Goal: Task Accomplishment & Management: Manage account settings

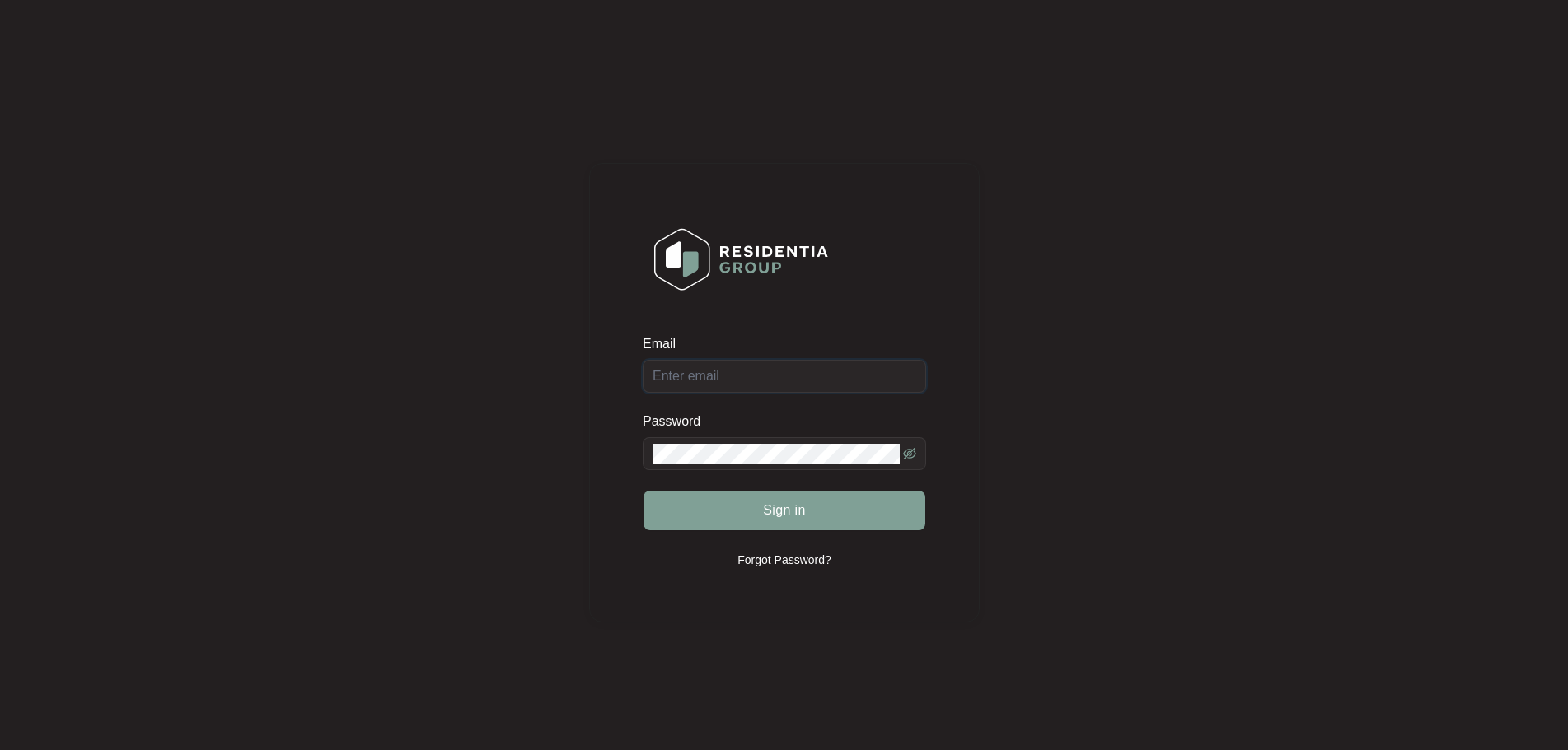
type input "[EMAIL_ADDRESS][DOMAIN_NAME]"
click at [788, 512] on div "Sign in" at bounding box center [784, 511] width 283 height 41
click at [789, 507] on span "Sign in" at bounding box center [785, 510] width 43 height 20
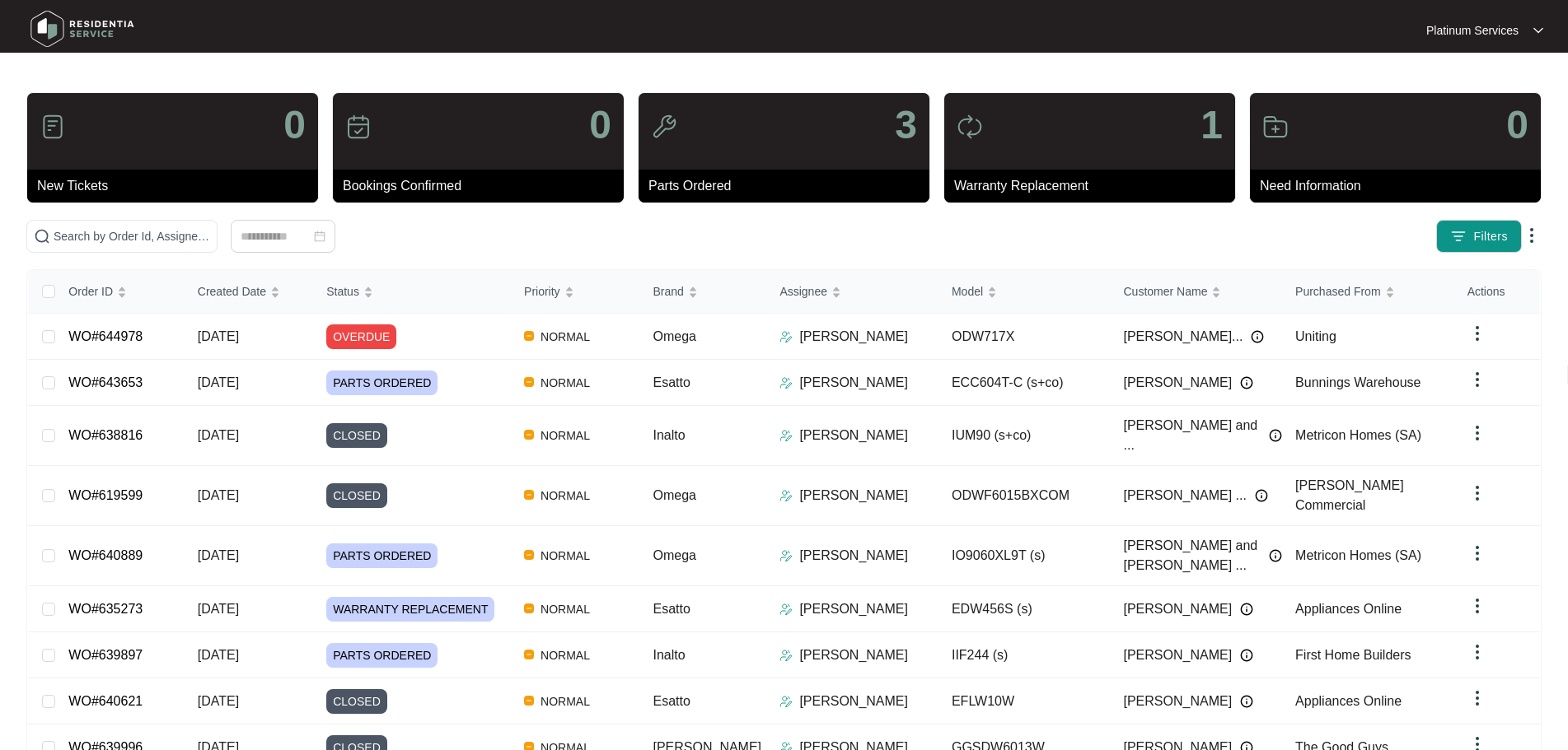
click at [792, 162] on div "3" at bounding box center [784, 131] width 291 height 77
click at [67, 35] on img at bounding box center [83, 28] width 116 height 49
click at [87, 135] on div "0" at bounding box center [172, 131] width 291 height 77
drag, startPoint x: 486, startPoint y: 116, endPoint x: 767, endPoint y: 157, distance: 284.0
click at [487, 116] on div "0" at bounding box center [477, 131] width 291 height 77
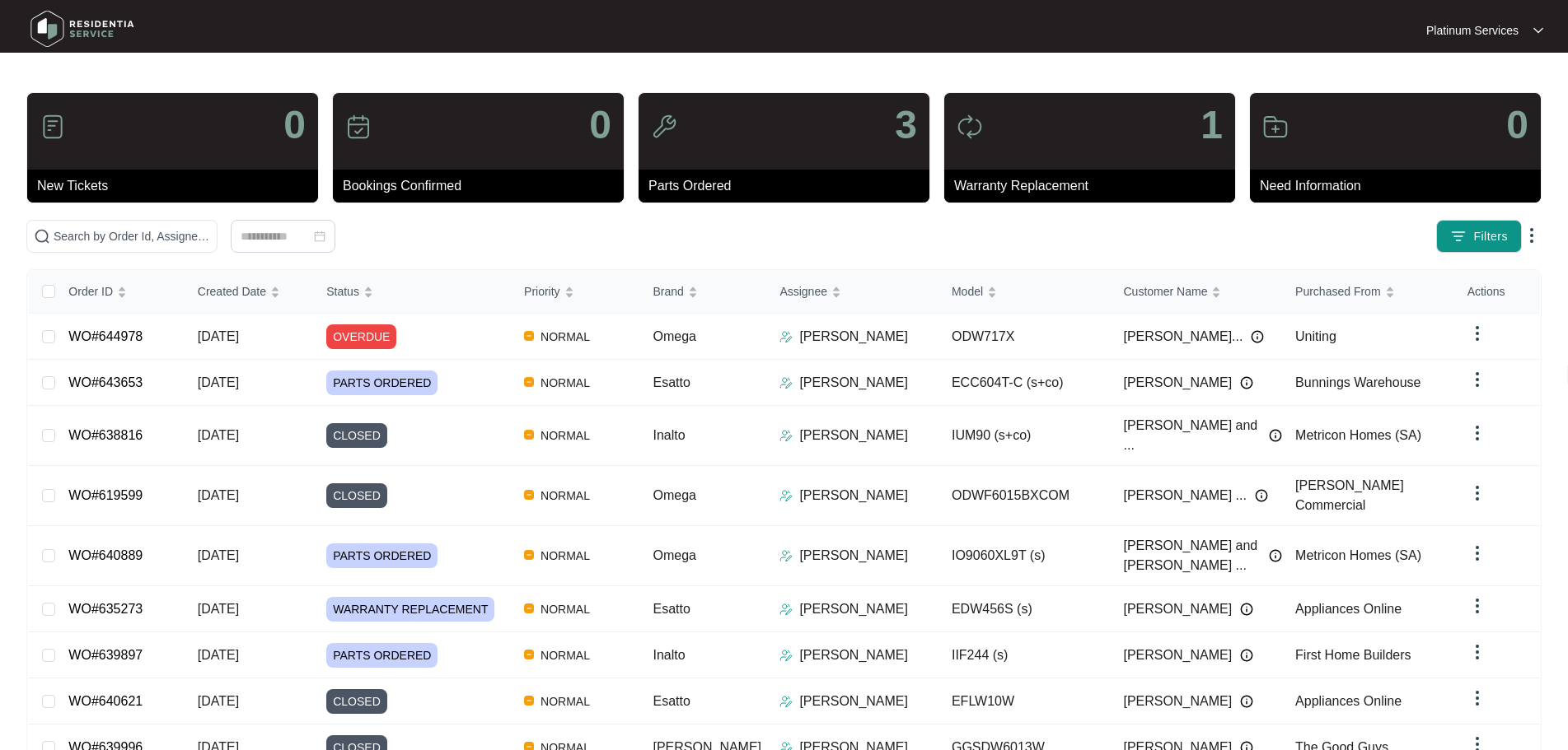
click at [780, 158] on div "3" at bounding box center [784, 131] width 291 height 77
click at [1084, 117] on div "1" at bounding box center [1090, 131] width 291 height 77
click at [1306, 104] on div "0" at bounding box center [1395, 131] width 291 height 77
click at [861, 98] on div "3" at bounding box center [784, 131] width 291 height 77
click at [1538, 29] on img at bounding box center [1538, 31] width 9 height 9
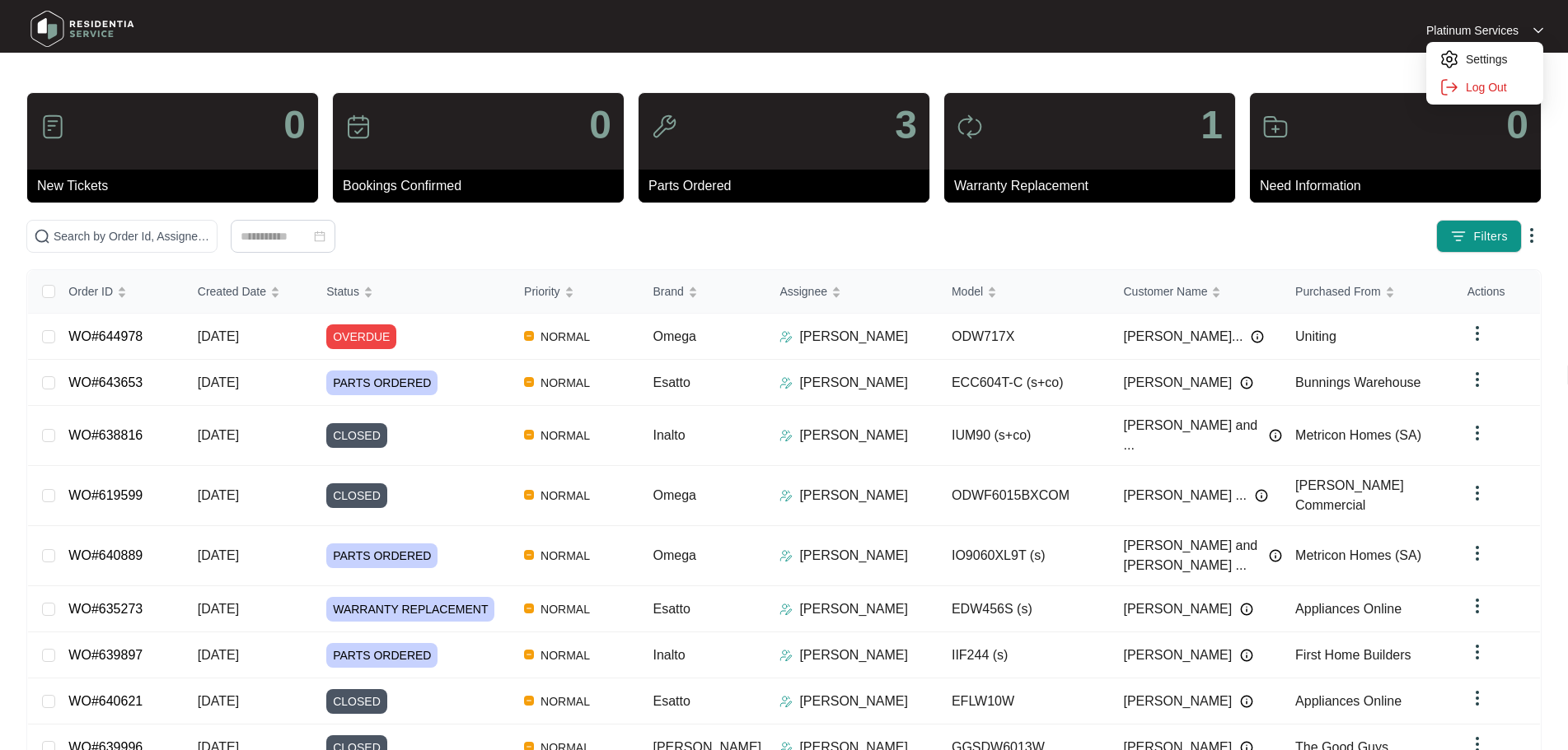
click at [1538, 29] on img at bounding box center [1538, 31] width 9 height 9
click at [1293, 118] on div "0" at bounding box center [1395, 131] width 291 height 77
click at [1261, 125] on div "0" at bounding box center [1395, 131] width 291 height 77
click at [1502, 232] on span "Filters" at bounding box center [1490, 236] width 35 height 17
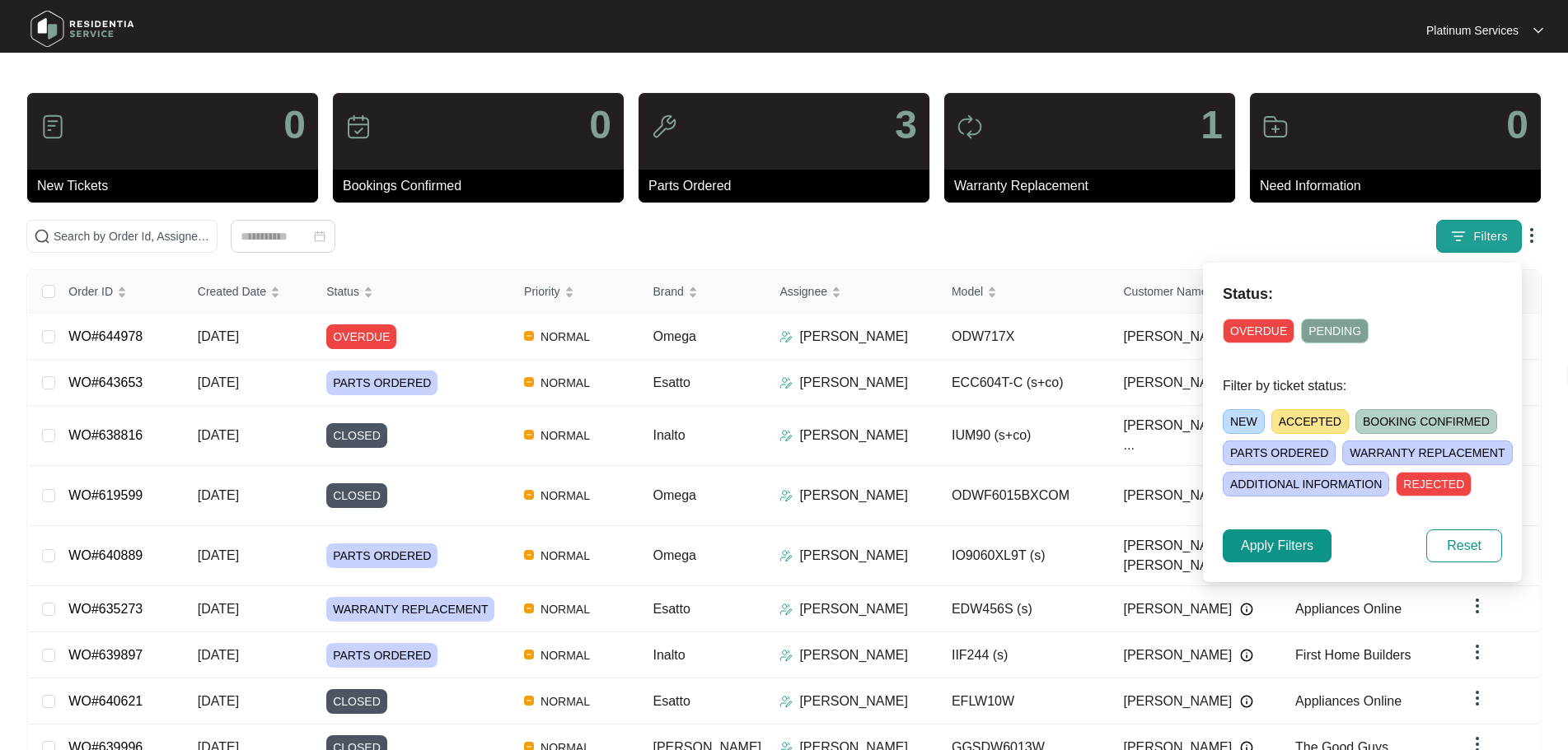
click at [1502, 233] on span "Filters" at bounding box center [1490, 236] width 35 height 17
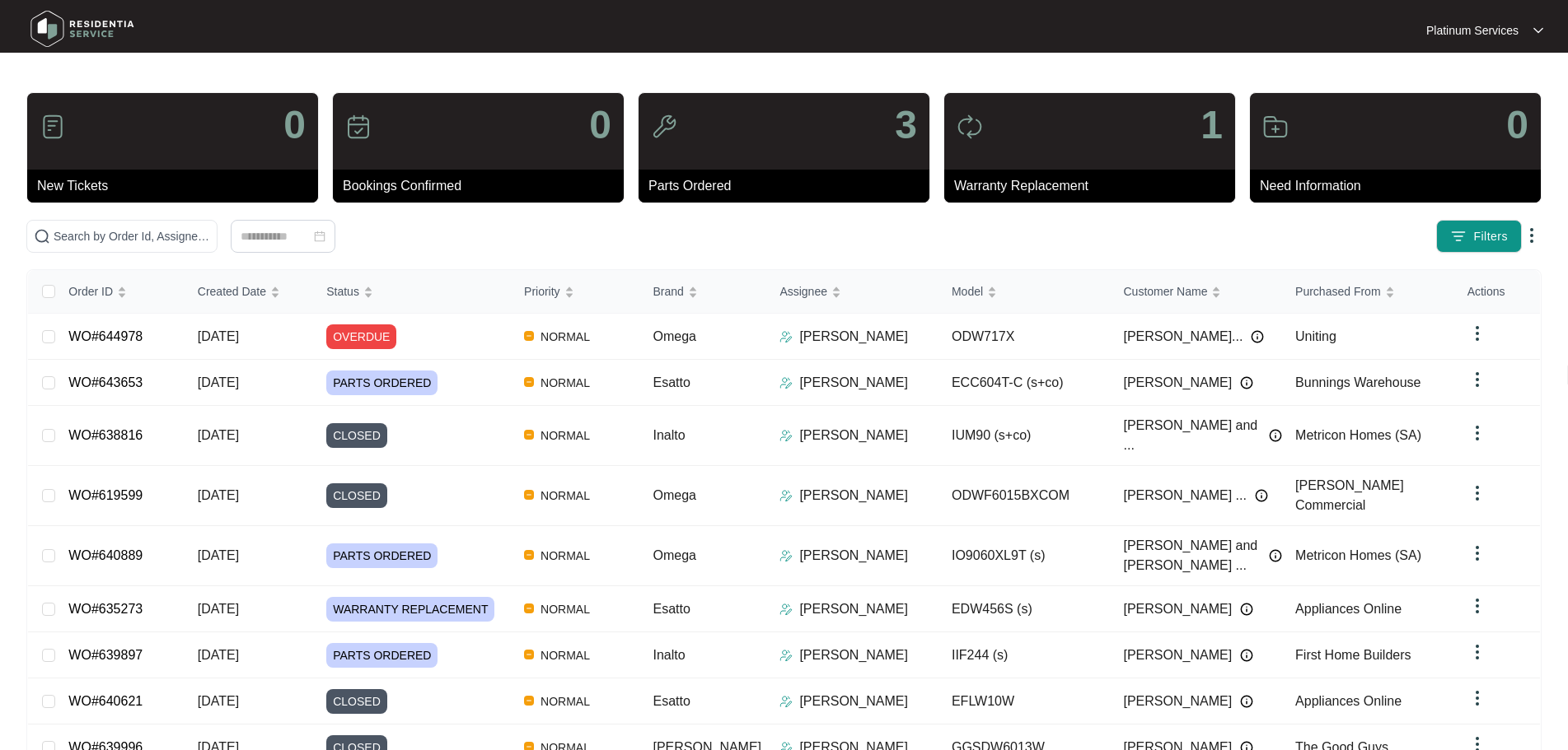
click at [1529, 228] on img at bounding box center [1531, 235] width 20 height 20
click at [106, 27] on img at bounding box center [83, 28] width 116 height 49
